Goal: Task Accomplishment & Management: Manage account settings

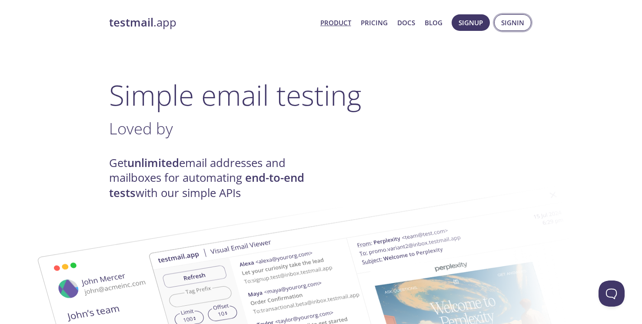
click at [500, 29] on button "Signin" at bounding box center [512, 22] width 37 height 17
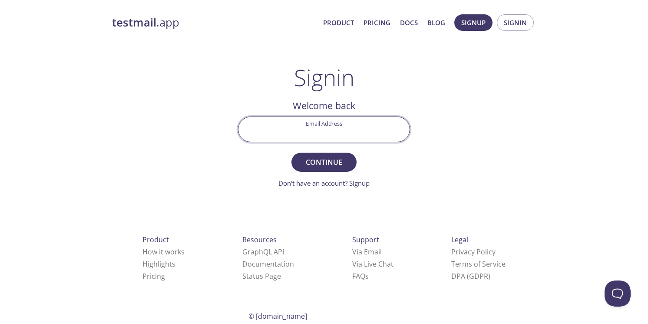
click at [381, 131] on input "Email Address" at bounding box center [324, 129] width 171 height 25
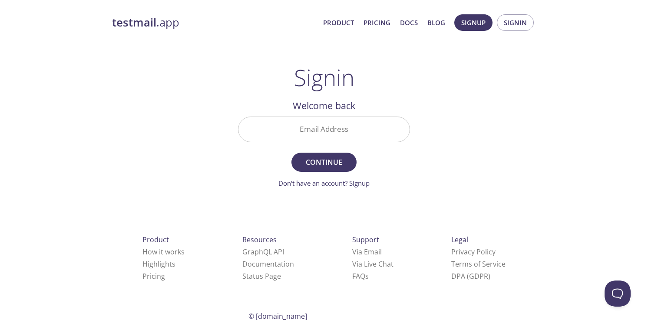
click at [408, 106] on h2 "Welcome back" at bounding box center [324, 105] width 172 height 15
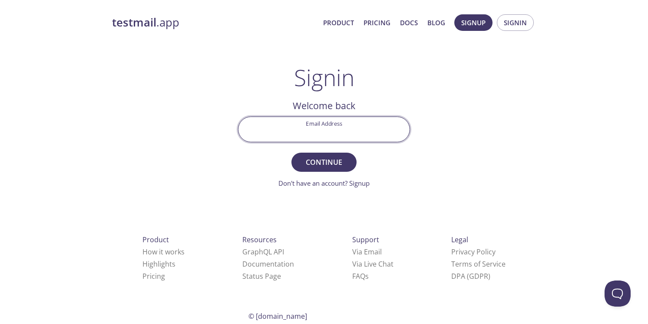
click at [367, 129] on input "Email Address" at bounding box center [324, 129] width 171 height 25
paste input "fjlr9.80mlp81z@inbox.testmail.app"
type input "fjlr9.80mlp81z@inbox.testmail.app"
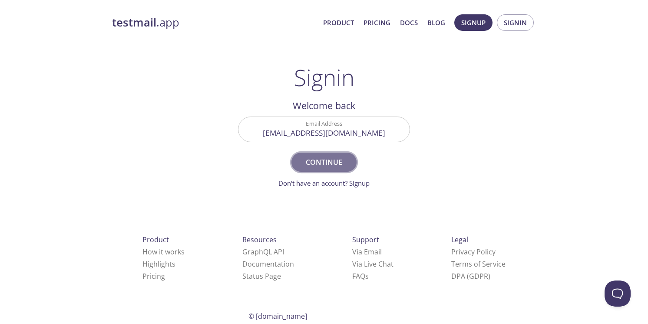
click at [327, 159] on span "Continue" at bounding box center [324, 162] width 46 height 12
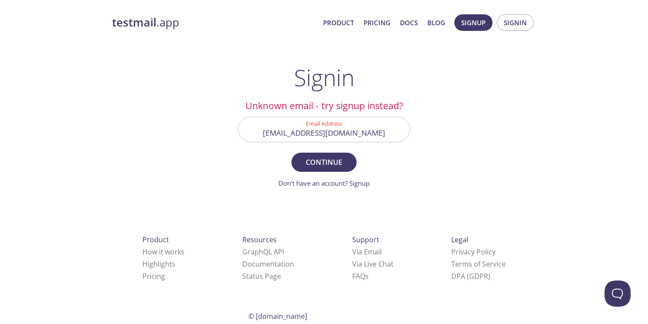
click at [397, 106] on h2 "Unknown email - try signup instead?" at bounding box center [324, 105] width 172 height 15
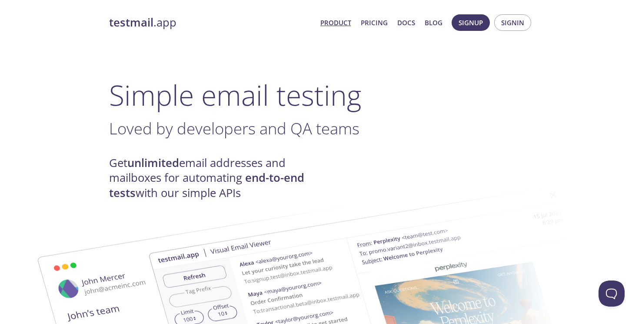
click at [343, 23] on link "Product" at bounding box center [335, 22] width 31 height 11
click at [505, 23] on span "Signin" at bounding box center [512, 22] width 23 height 11
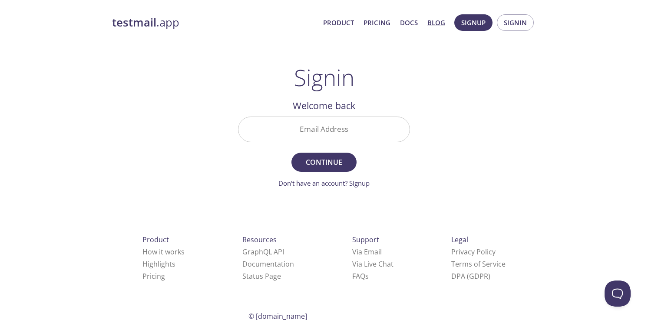
click at [440, 23] on link "Blog" at bounding box center [437, 22] width 18 height 11
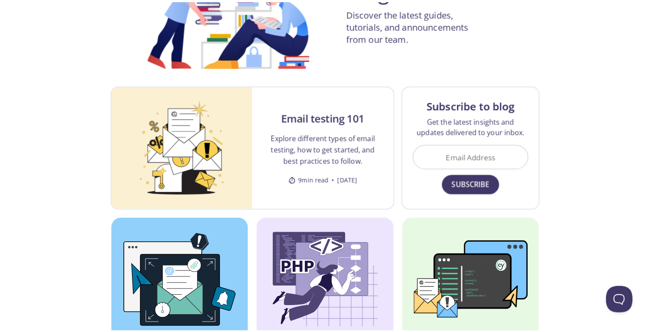
scroll to position [135, 0]
